Goal: Task Accomplishment & Management: Use online tool/utility

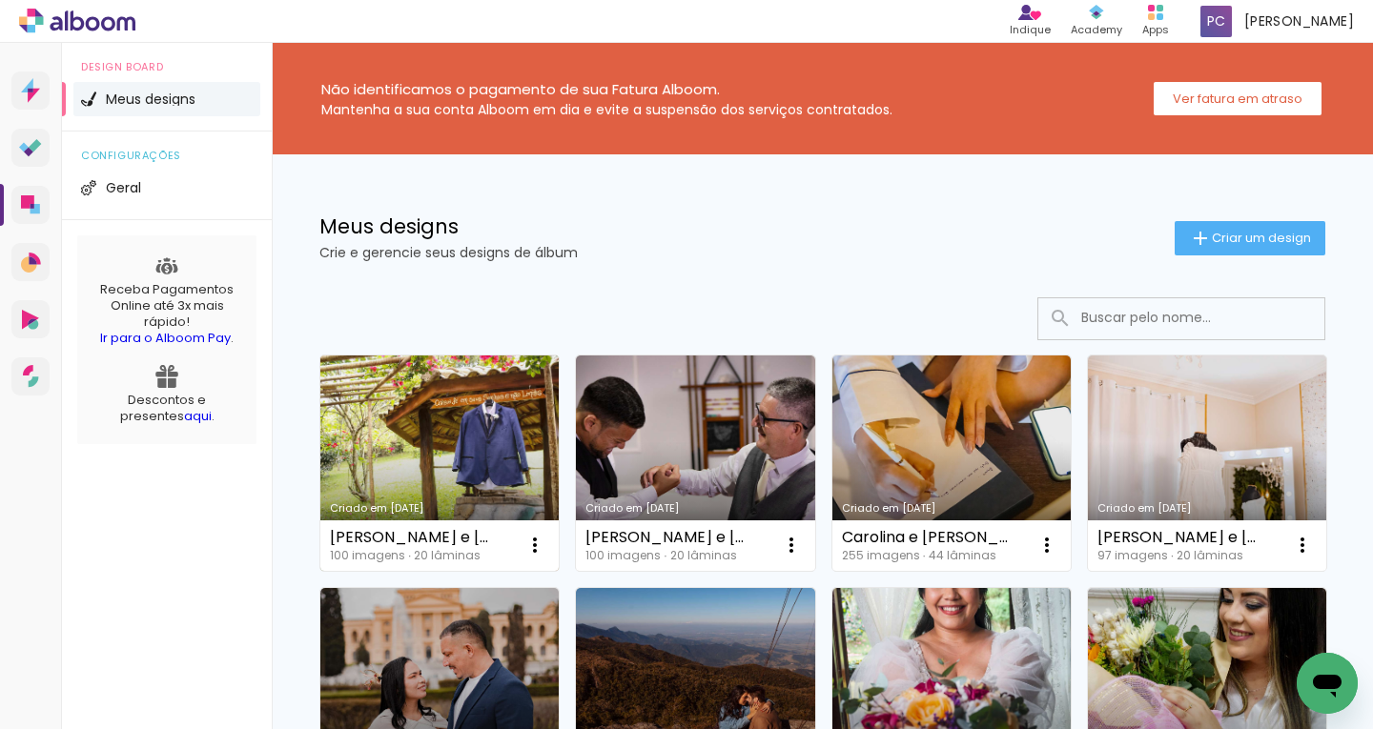
click at [446, 426] on link "Criado em [DATE]" at bounding box center [439, 463] width 238 height 215
